Goal: Information Seeking & Learning: Learn about a topic

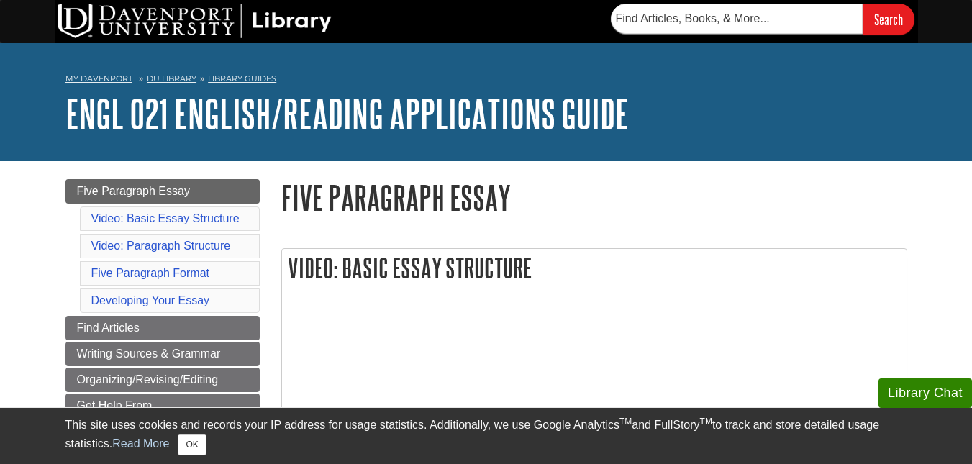
click at [47, 454] on aside "Library Chat This site uses cookies and records your IP address for usage stati…" at bounding box center [486, 435] width 972 height 57
click at [201, 440] on button "OK" at bounding box center [192, 445] width 28 height 22
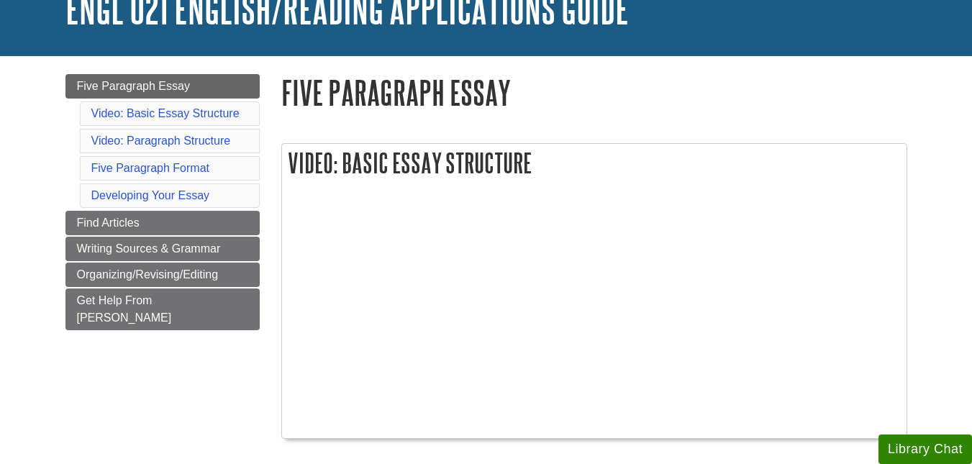
scroll to position [106, 0]
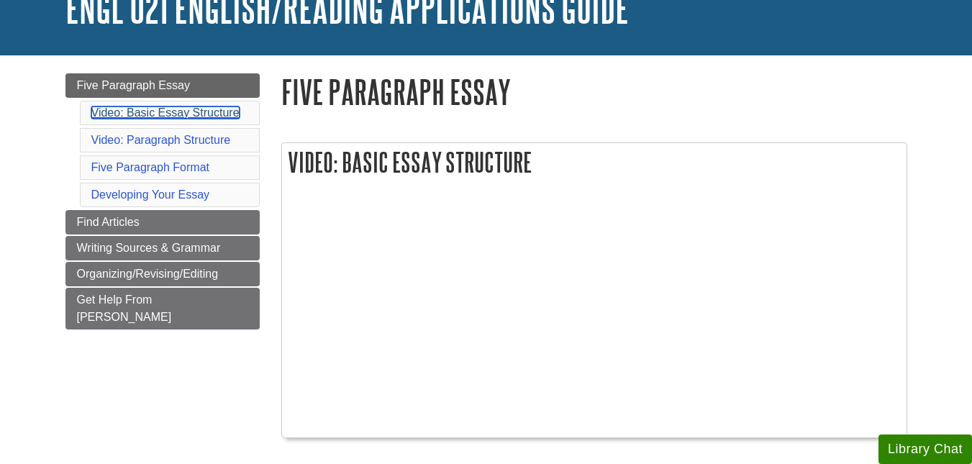
click at [191, 115] on link "Video: Basic Essay Structure" at bounding box center [165, 112] width 148 height 12
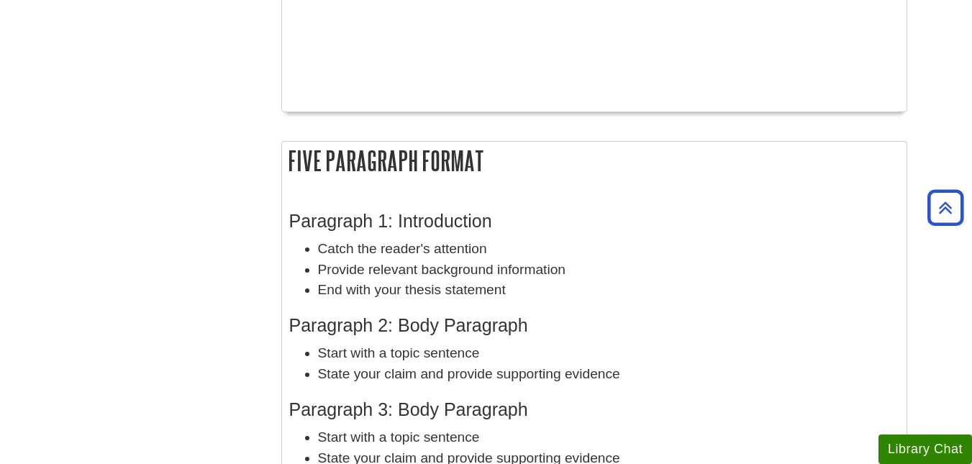
scroll to position [709, 0]
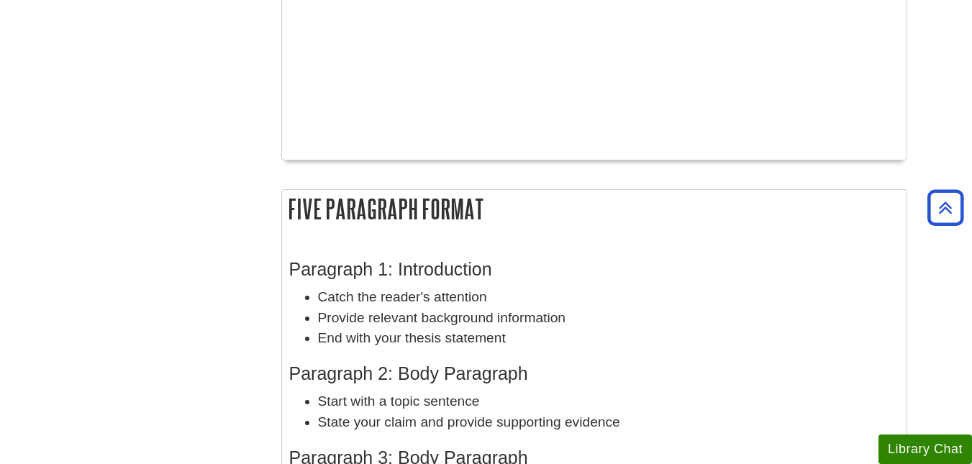
drag, startPoint x: 491, startPoint y: 206, endPoint x: 522, endPoint y: 246, distance: 50.4
click at [522, 246] on div "Five Paragraph Format Paragraph 1: Introduction Catch the reader's attention Pr…" at bounding box center [594, 454] width 626 height 531
click at [350, 218] on h2 "Five Paragraph Format" at bounding box center [594, 209] width 625 height 38
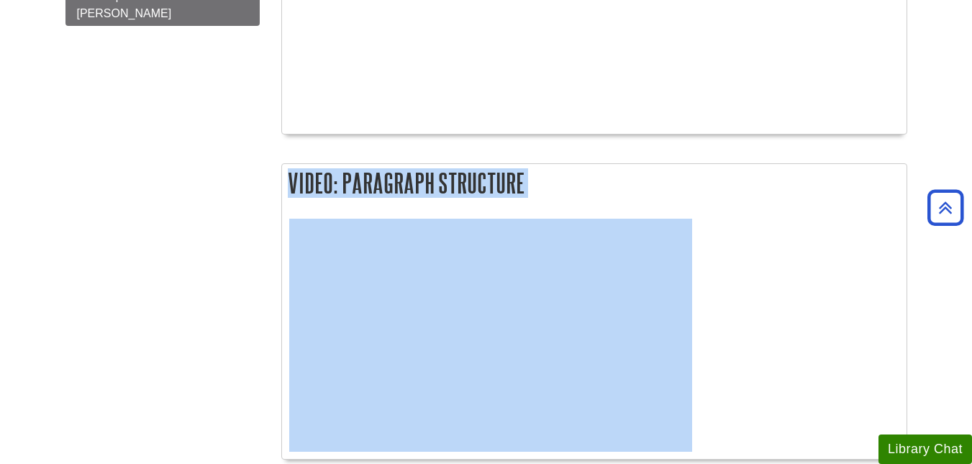
scroll to position [266, 0]
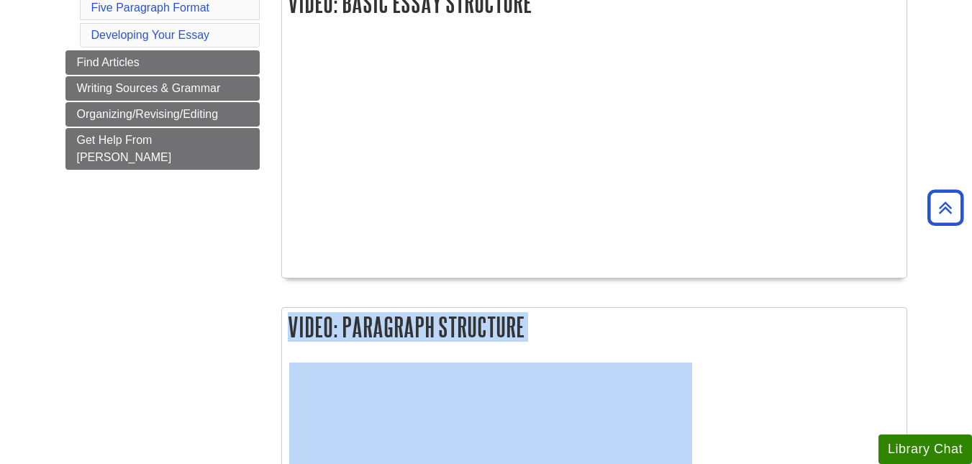
drag, startPoint x: 288, startPoint y: 199, endPoint x: 533, endPoint y: 300, distance: 265.2
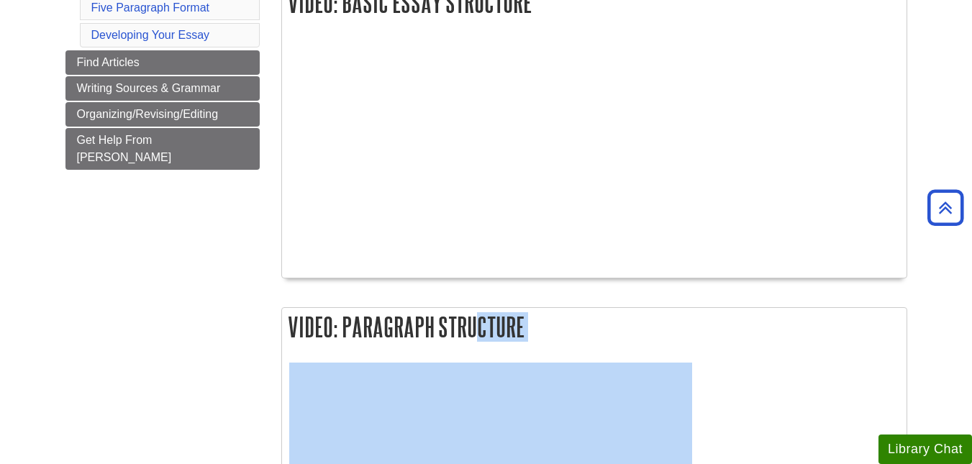
click at [749, 337] on h2 "Video: Paragraph Structure" at bounding box center [594, 327] width 625 height 38
